Goal: Information Seeking & Learning: Learn about a topic

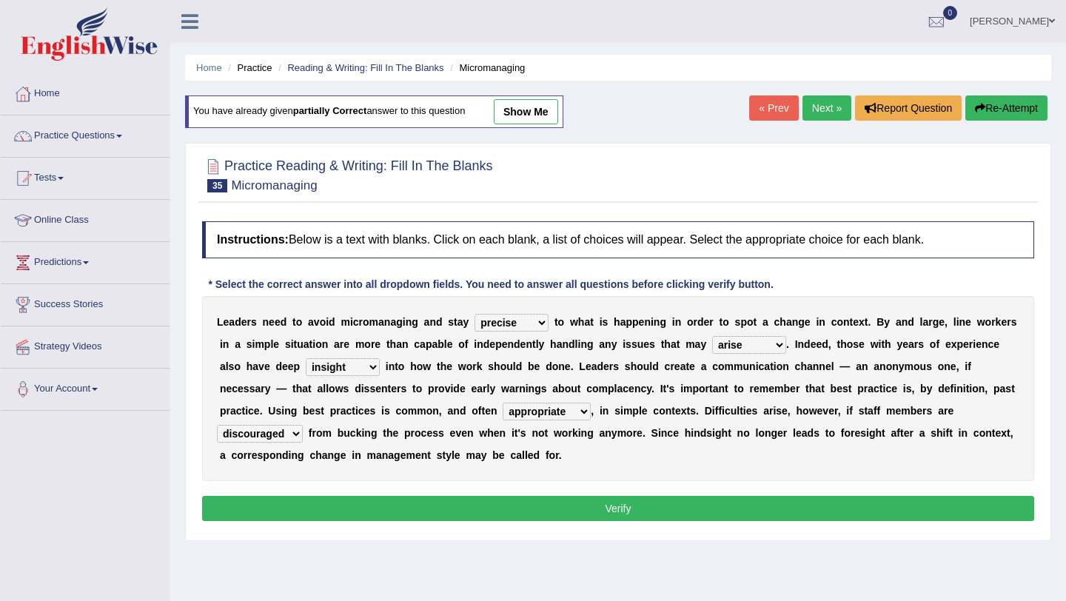
select select "precise"
select select "arise"
select select "insight"
select select "appropriate"
select select "discouraged"
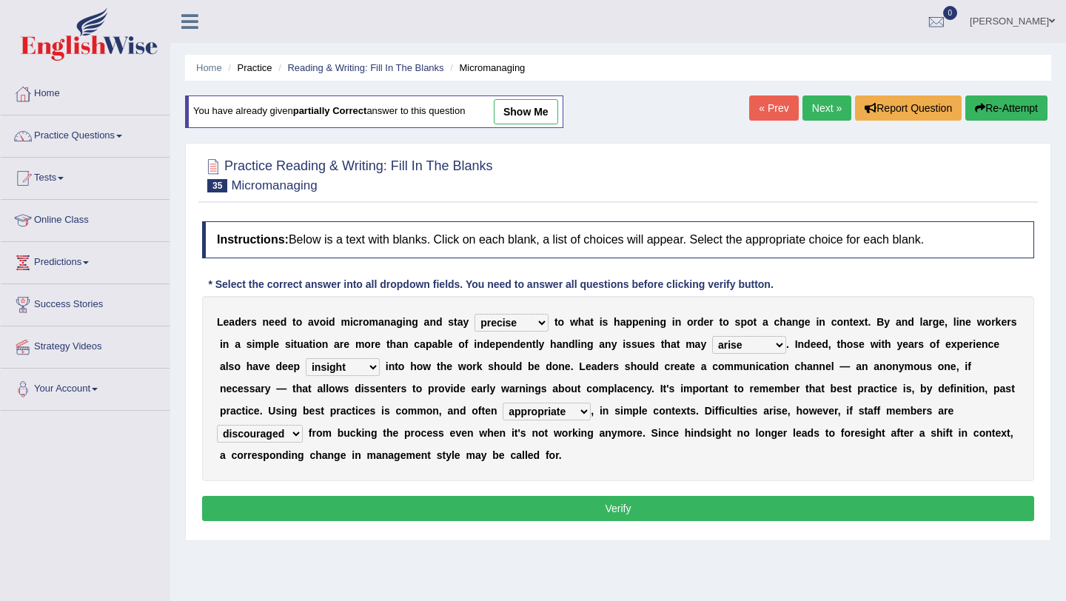
click at [637, 506] on button "Verify" at bounding box center [618, 508] width 832 height 25
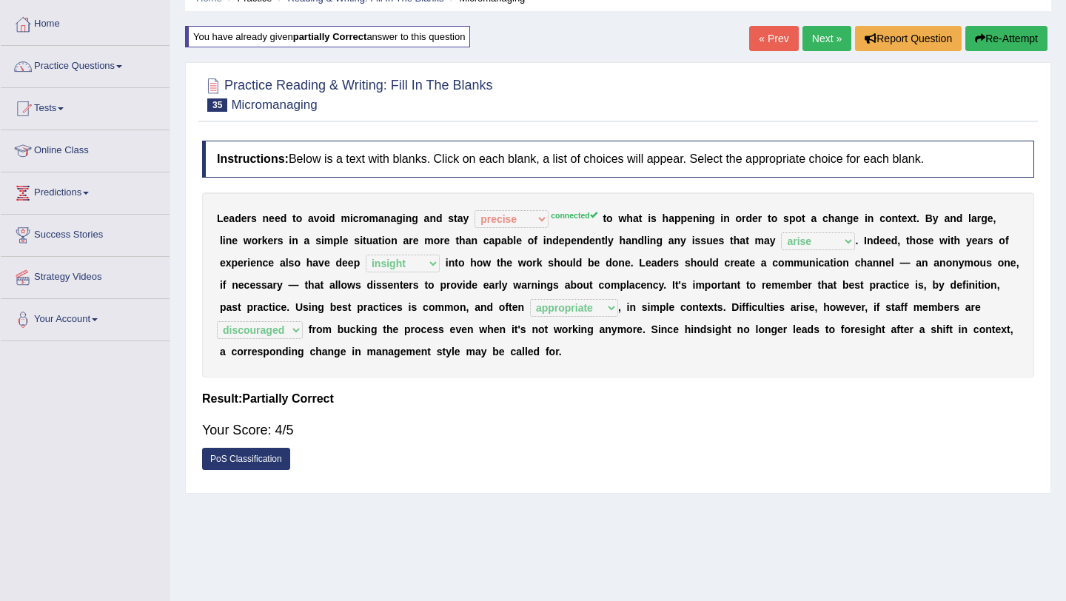
scroll to position [67, 0]
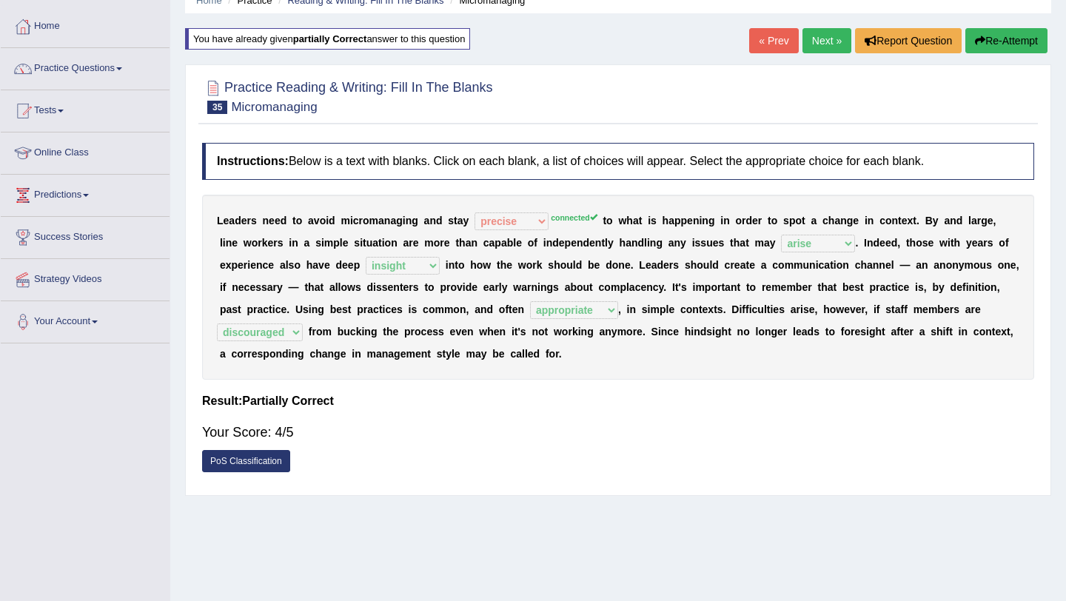
click at [826, 41] on link "Next »" at bounding box center [826, 40] width 49 height 25
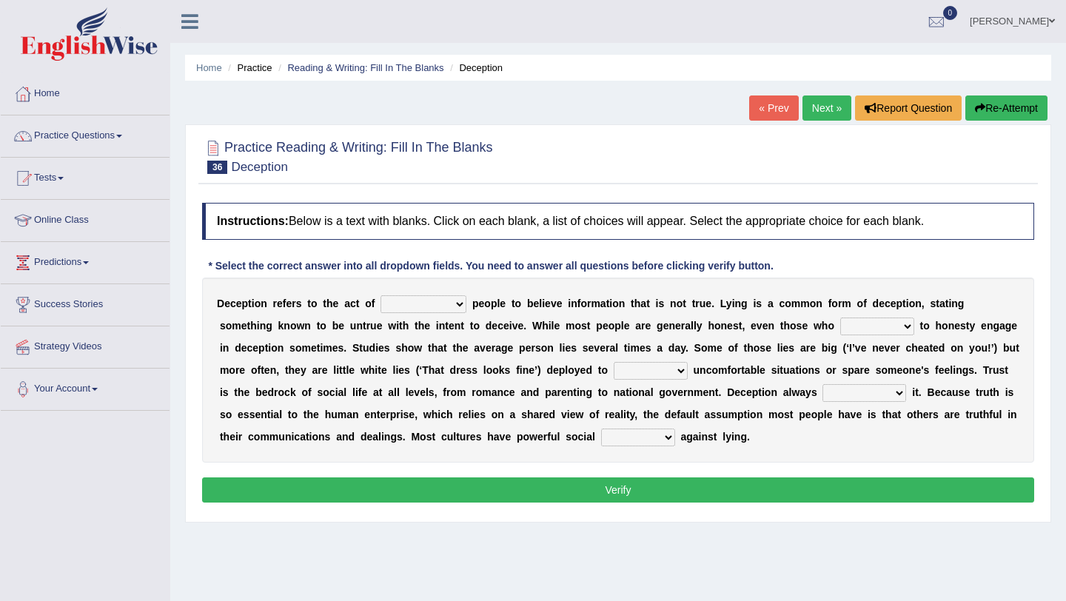
click at [463, 306] on select "discouraging forbidding detecting encouraging" at bounding box center [423, 304] width 86 height 18
select select "detecting"
click at [382, 295] on select "discouraging forbidding detecting encouraging" at bounding box center [423, 304] width 86 height 18
click at [907, 328] on select "describe prescribe inscribe subscribe" at bounding box center [877, 327] width 74 height 18
select select "describe"
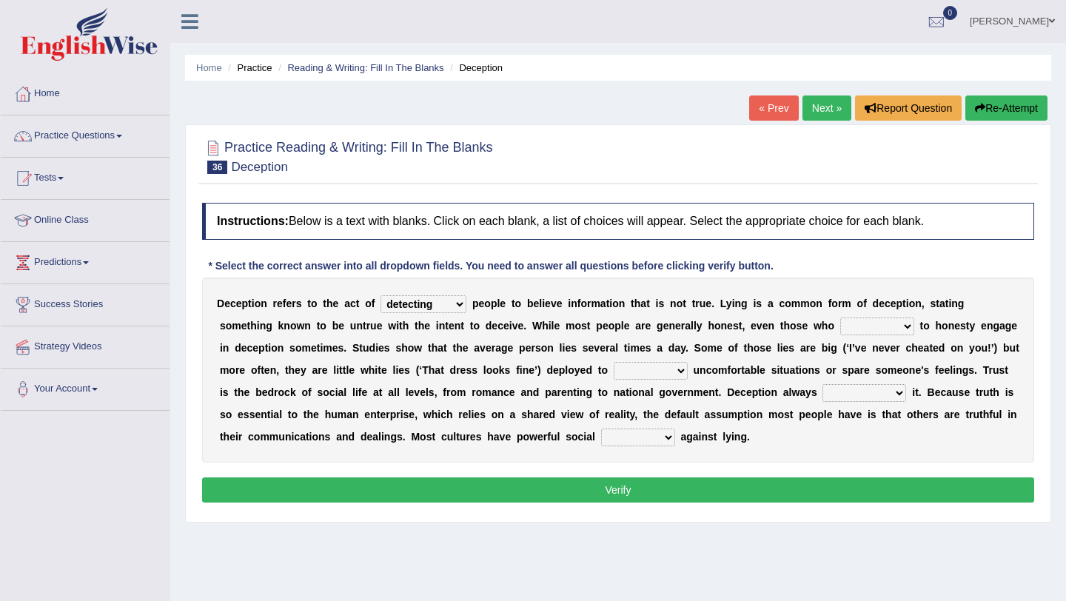
click at [840, 318] on select "describe prescribe inscribe subscribe" at bounding box center [877, 327] width 74 height 18
click at [679, 370] on select "contest illuminate disguise avoid" at bounding box center [651, 371] width 74 height 18
select select "avoid"
click at [614, 362] on select "contest illuminate disguise avoid" at bounding box center [651, 371] width 74 height 18
click at [899, 391] on select "undermines underscores undertakes underwrites" at bounding box center [864, 393] width 84 height 18
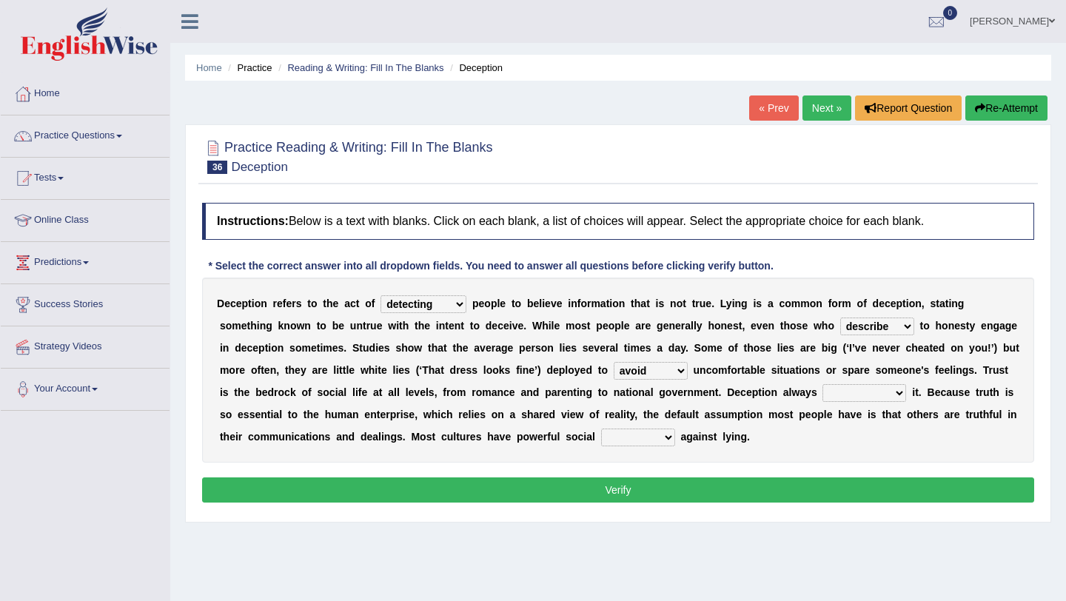
select select "undertakes"
click at [822, 384] on select "undermines underscores undertakes underwrites" at bounding box center [864, 393] width 84 height 18
click at [667, 437] on select "ejections sanctions fractions inductions" at bounding box center [638, 438] width 74 height 18
select select "fractions"
click at [601, 429] on select "ejections sanctions fractions inductions" at bounding box center [638, 438] width 74 height 18
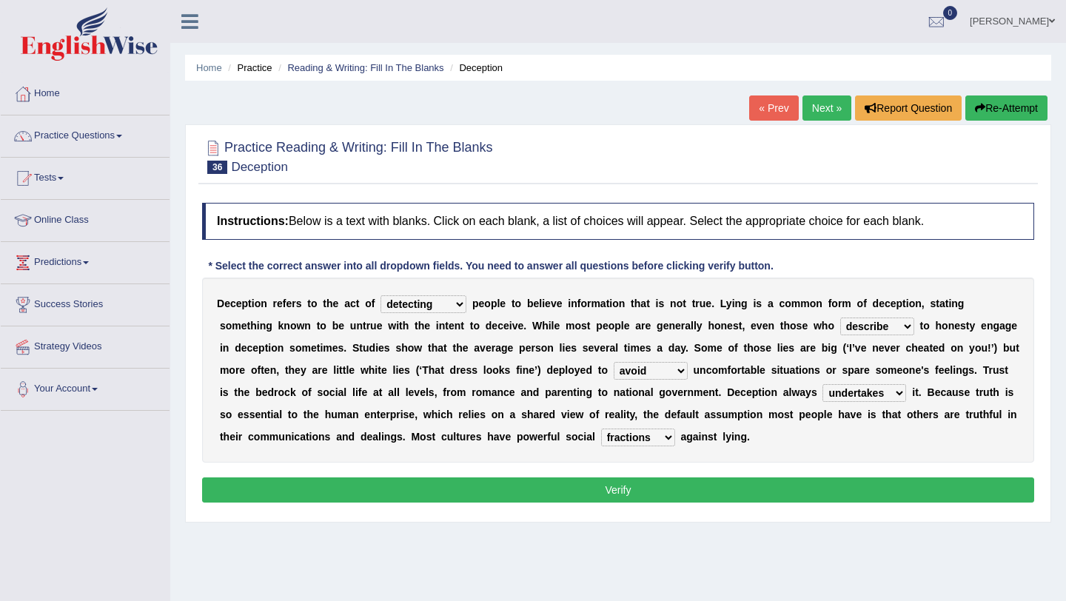
click at [660, 496] on button "Verify" at bounding box center [618, 489] width 832 height 25
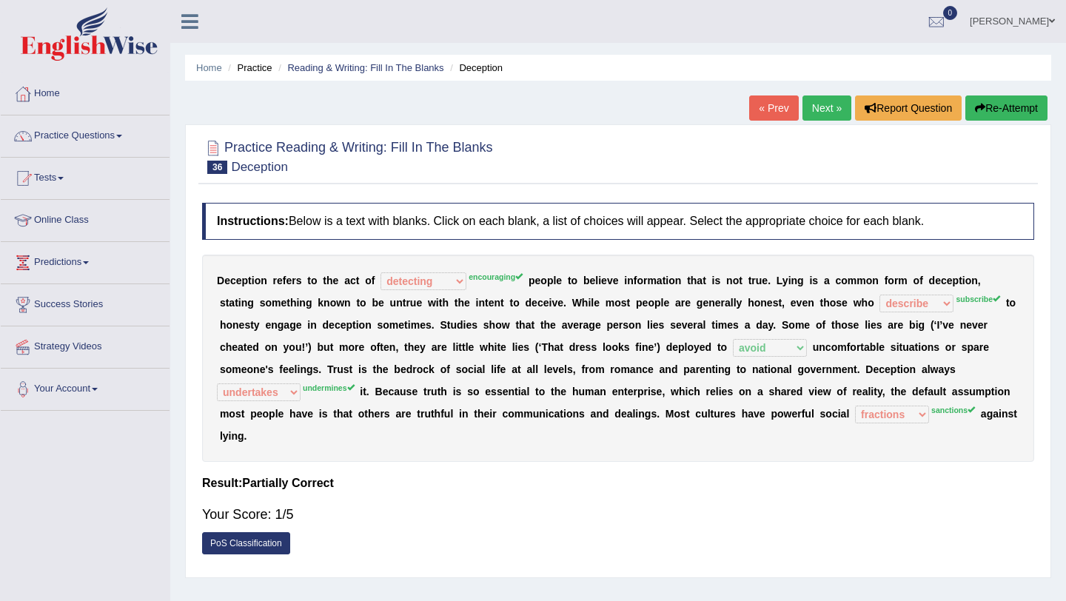
click at [993, 108] on button "Re-Attempt" at bounding box center [1006, 107] width 82 height 25
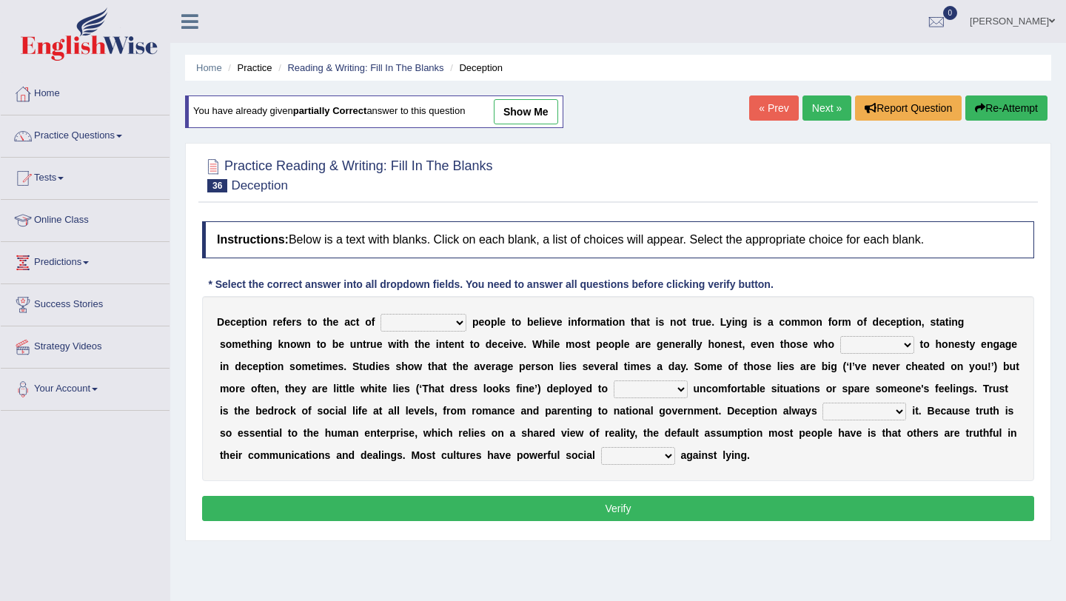
click at [464, 323] on select "discouraging forbidding detecting encouraging" at bounding box center [423, 323] width 86 height 18
select select "encouraging"
click at [382, 314] on select "discouraging forbidding detecting encouraging" at bounding box center [423, 323] width 86 height 18
click at [894, 344] on select "describe prescribe inscribe subscribe" at bounding box center [877, 345] width 74 height 18
select select "subscribe"
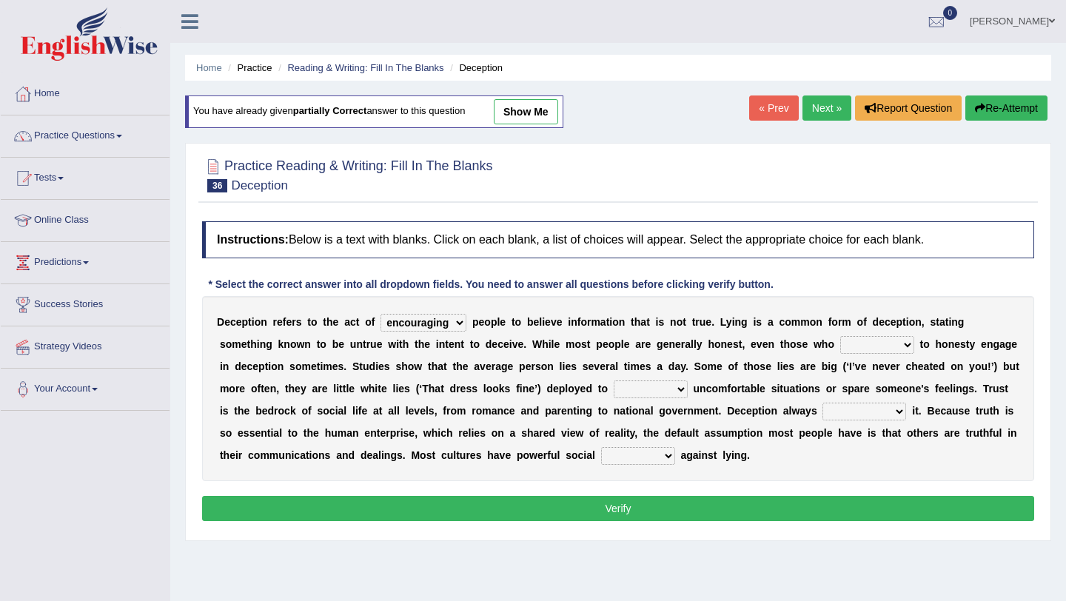
click at [840, 336] on select "describe prescribe inscribe subscribe" at bounding box center [877, 345] width 74 height 18
click at [664, 390] on select "contest illuminate disguise avoid" at bounding box center [651, 389] width 74 height 18
select select "avoid"
click at [614, 380] on select "contest illuminate disguise avoid" at bounding box center [651, 389] width 74 height 18
click at [876, 411] on select "undermines underscores undertakes underwrites" at bounding box center [864, 412] width 84 height 18
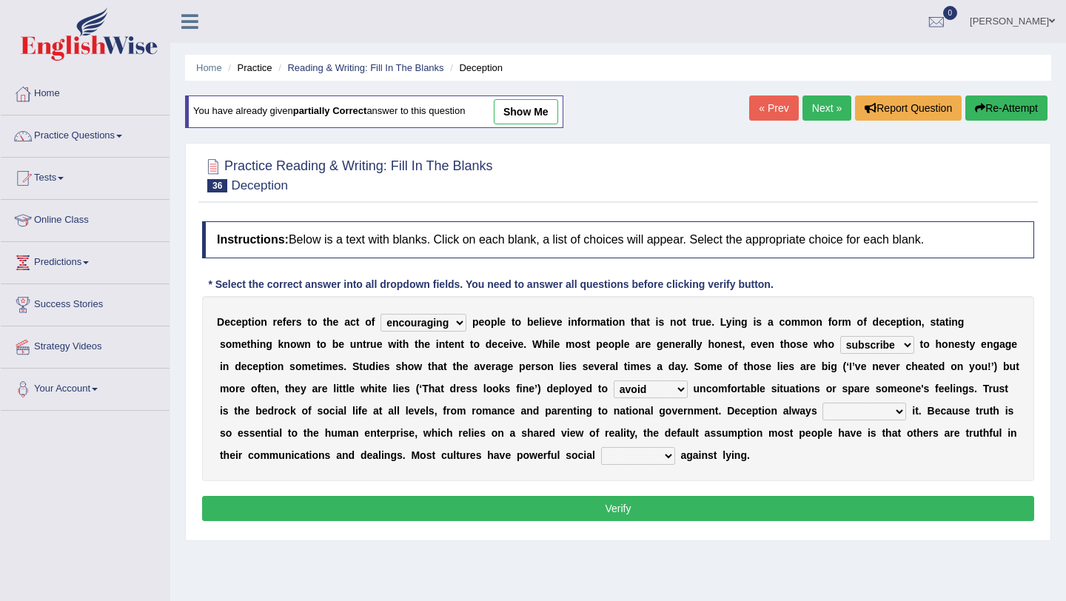
select select "undermines"
click at [822, 403] on select "undermines underscores undertakes underwrites" at bounding box center [864, 412] width 84 height 18
click at [654, 456] on select "ejections sanctions fractions inductions" at bounding box center [638, 456] width 74 height 18
select select "sanctions"
click at [601, 447] on select "ejections sanctions fractions inductions" at bounding box center [638, 456] width 74 height 18
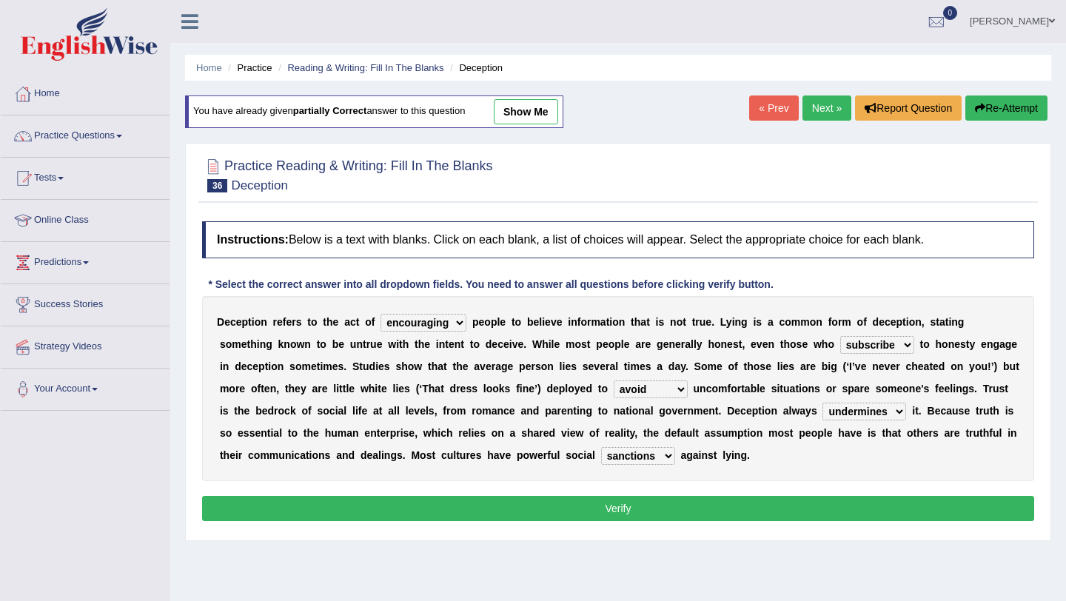
click at [646, 507] on button "Verify" at bounding box center [618, 508] width 832 height 25
